Goal: Check status: Check status

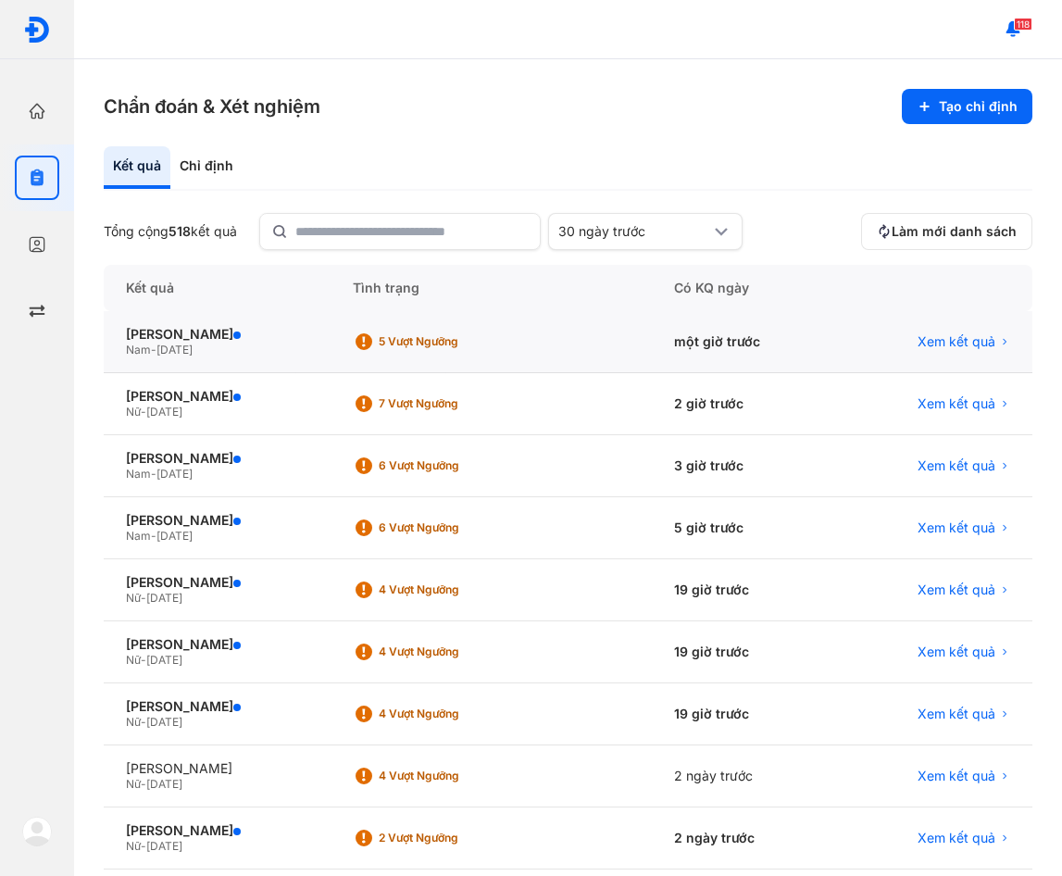
click at [934, 328] on div "Xem kết quả" at bounding box center [934, 342] width 195 height 62
click at [933, 337] on span "Xem kết quả" at bounding box center [956, 341] width 78 height 17
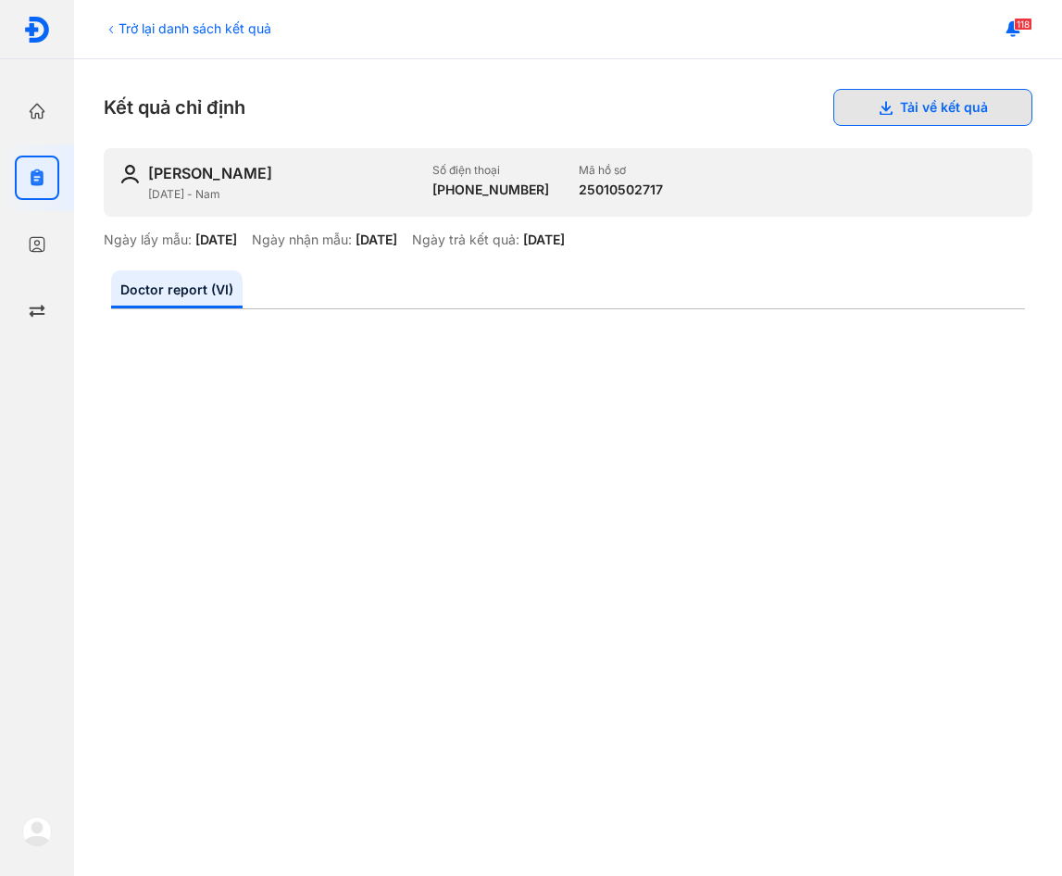
click at [930, 109] on button "Tải về kết quả" at bounding box center [932, 107] width 199 height 37
